Goal: Task Accomplishment & Management: Use online tool/utility

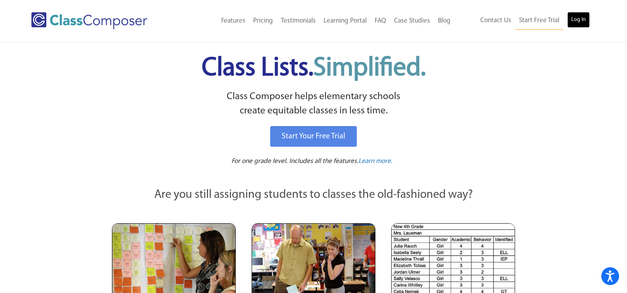
click at [574, 15] on link "Log In" at bounding box center [579, 20] width 23 height 16
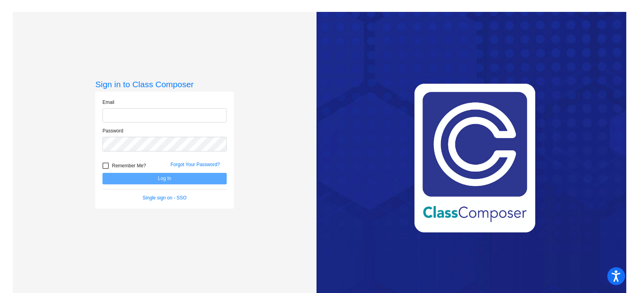
type input "[EMAIL_ADDRESS][DOMAIN_NAME]"
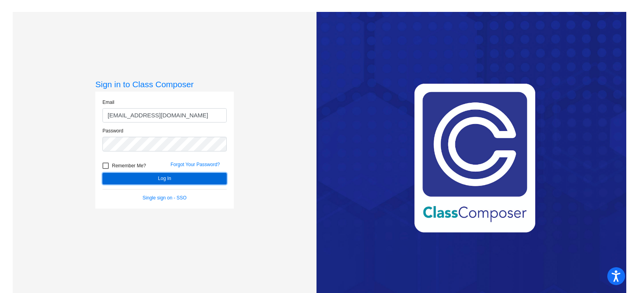
click at [167, 181] on button "Log In" at bounding box center [165, 178] width 124 height 11
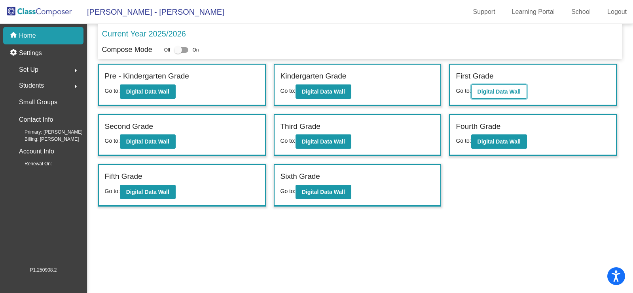
click at [502, 90] on b "Digital Data Wall" at bounding box center [499, 91] width 43 height 6
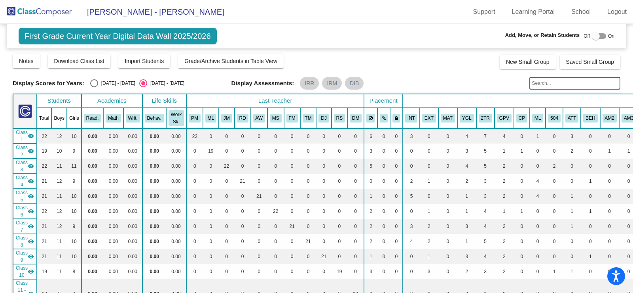
click at [601, 35] on div at bounding box center [599, 36] width 14 height 6
checkbox input "true"
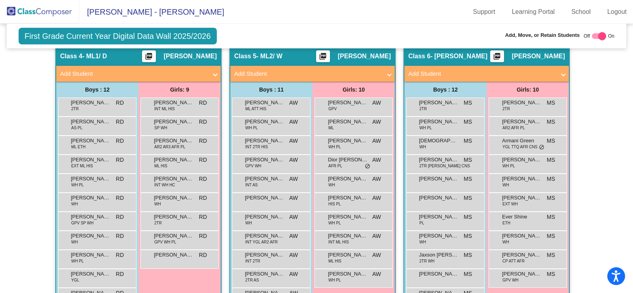
scroll to position [594, 0]
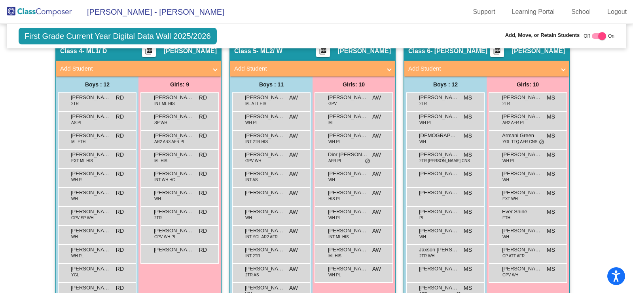
click at [294, 63] on mat-expansion-panel-header "Add Student" at bounding box center [312, 69] width 165 height 16
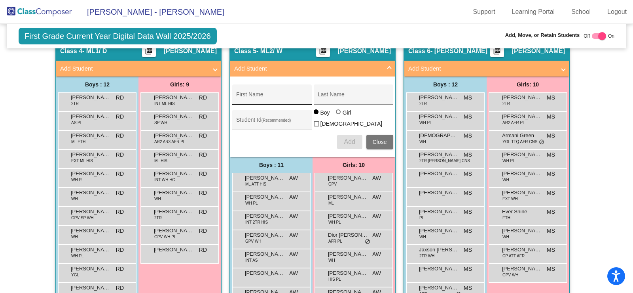
click at [239, 89] on div "First Name" at bounding box center [271, 97] width 71 height 16
type input "Haider"
click at [354, 93] on div "Last Name" at bounding box center [353, 97] width 71 height 16
type input "Aijaz"
click at [352, 138] on span "Add" at bounding box center [349, 141] width 11 height 7
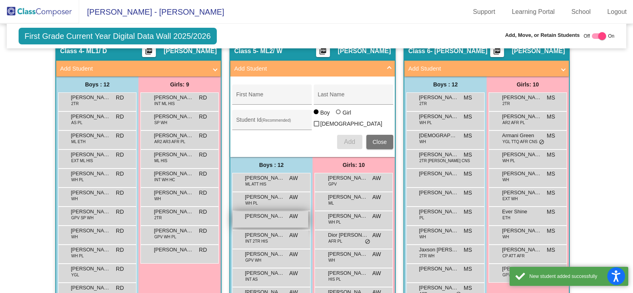
click at [271, 213] on span "Haider Aijaz" at bounding box center [265, 216] width 40 height 8
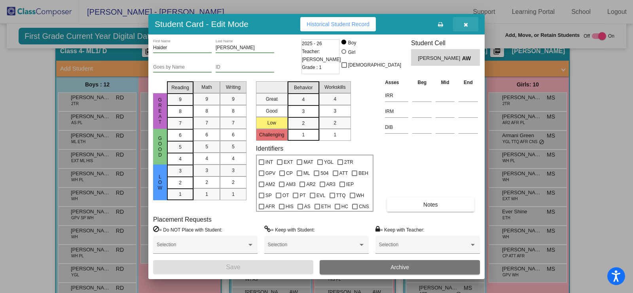
click at [464, 22] on icon "button" at bounding box center [466, 25] width 4 height 6
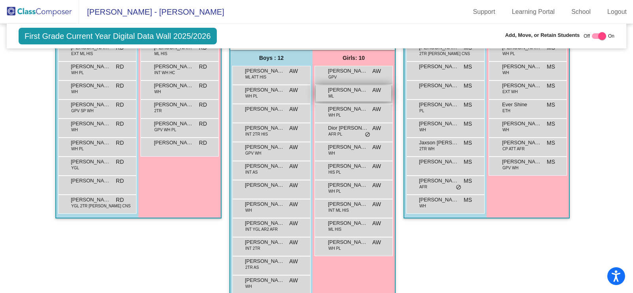
scroll to position [713, 0]
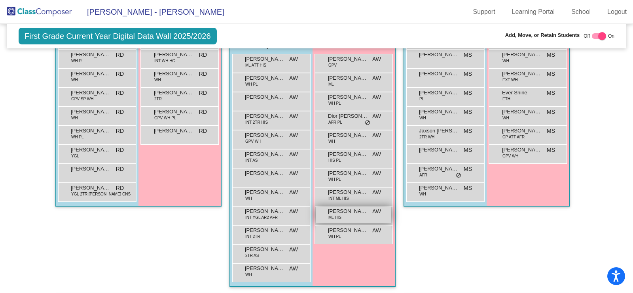
click at [339, 214] on span "ML HIS" at bounding box center [335, 217] width 13 height 6
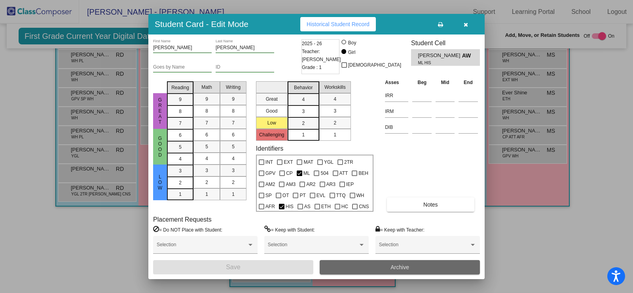
click at [384, 262] on button "Archive" at bounding box center [400, 267] width 160 height 14
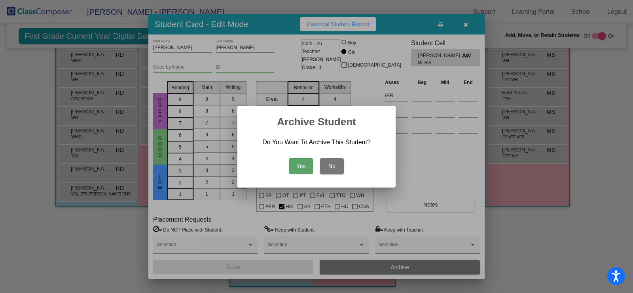
click at [299, 166] on button "Yes" at bounding box center [301, 166] width 24 height 16
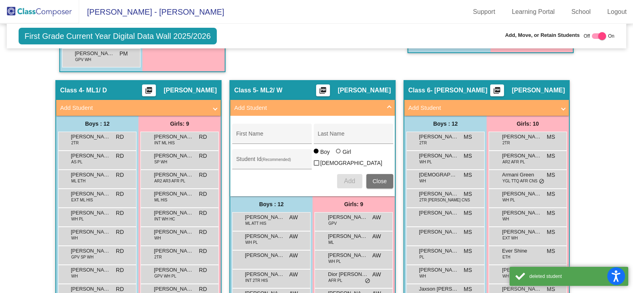
scroll to position [554, 0]
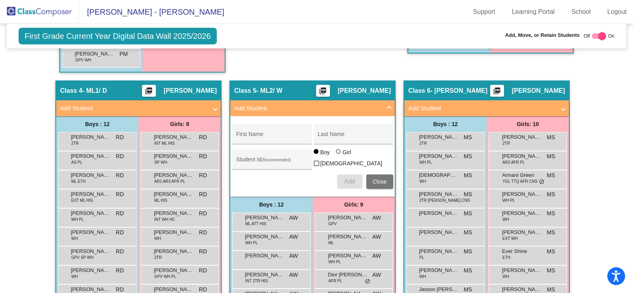
click at [383, 178] on span "Close" at bounding box center [380, 181] width 14 height 6
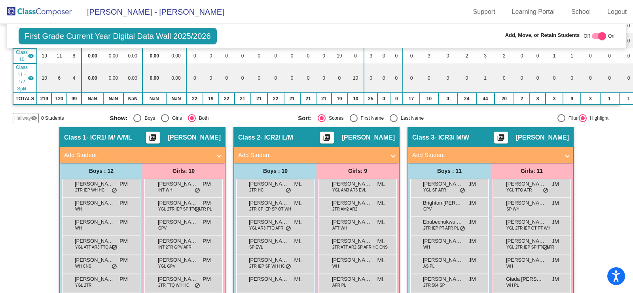
scroll to position [79, 0]
